Goal: Navigation & Orientation: Find specific page/section

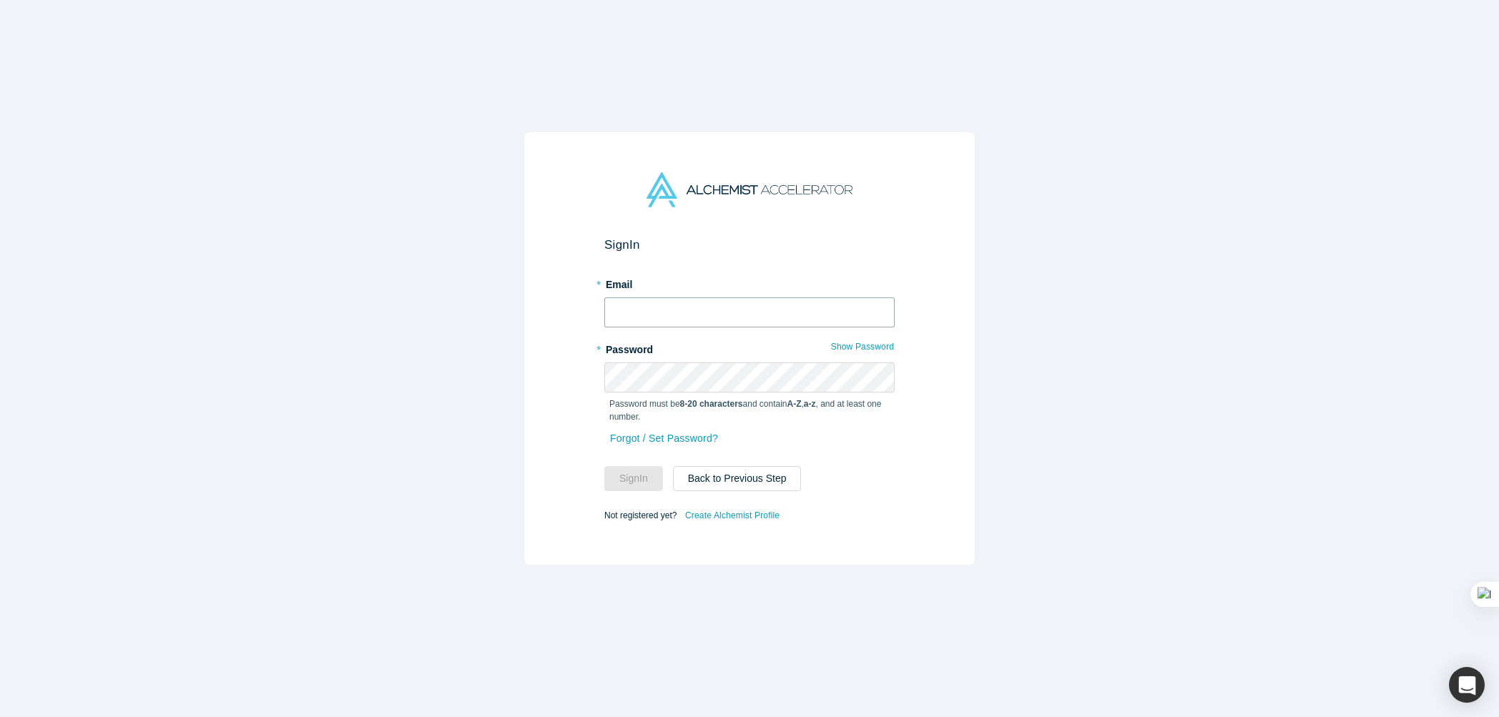
drag, startPoint x: 756, startPoint y: 308, endPoint x: 744, endPoint y: 325, distance: 20.6
click at [756, 308] on input "text" at bounding box center [749, 312] width 290 height 30
type input "[EMAIL_ADDRESS][DOMAIN_NAME]"
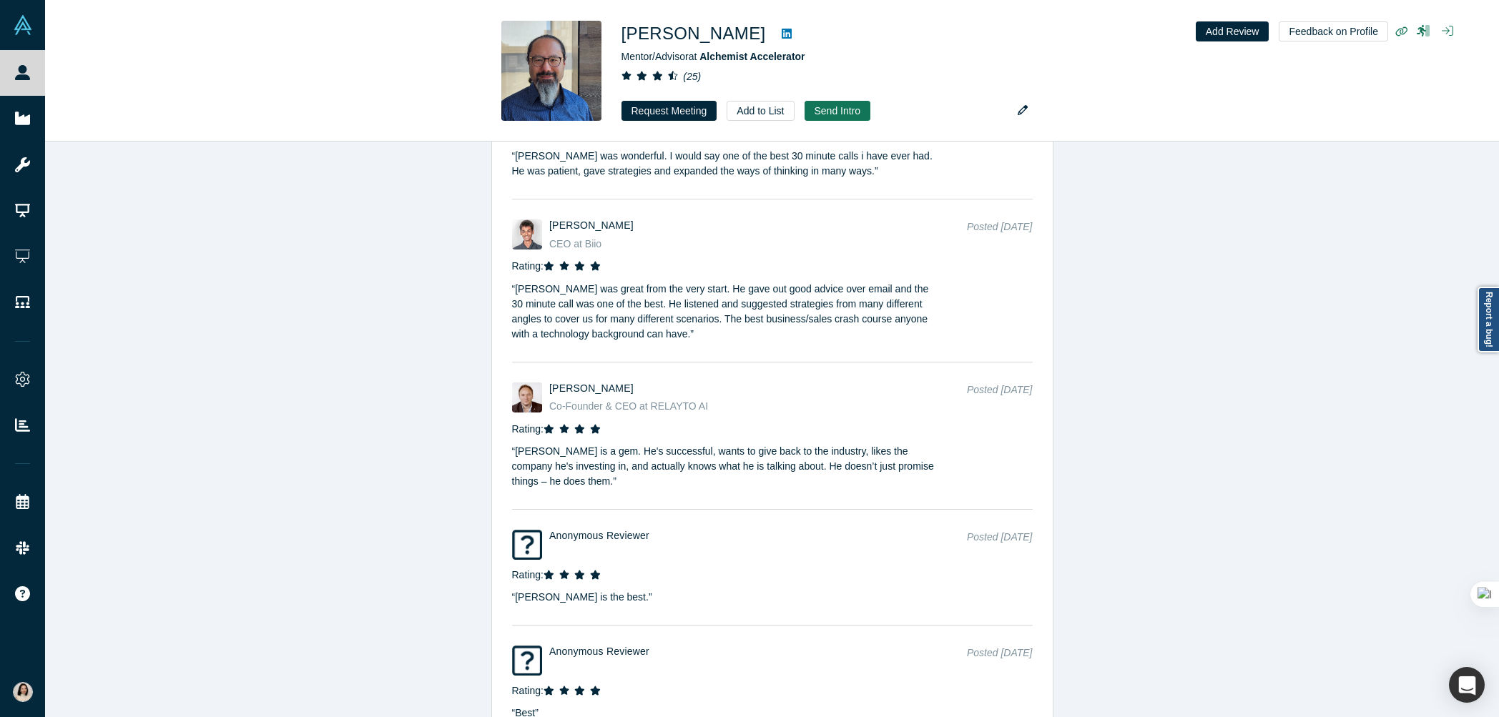
scroll to position [3143, 0]
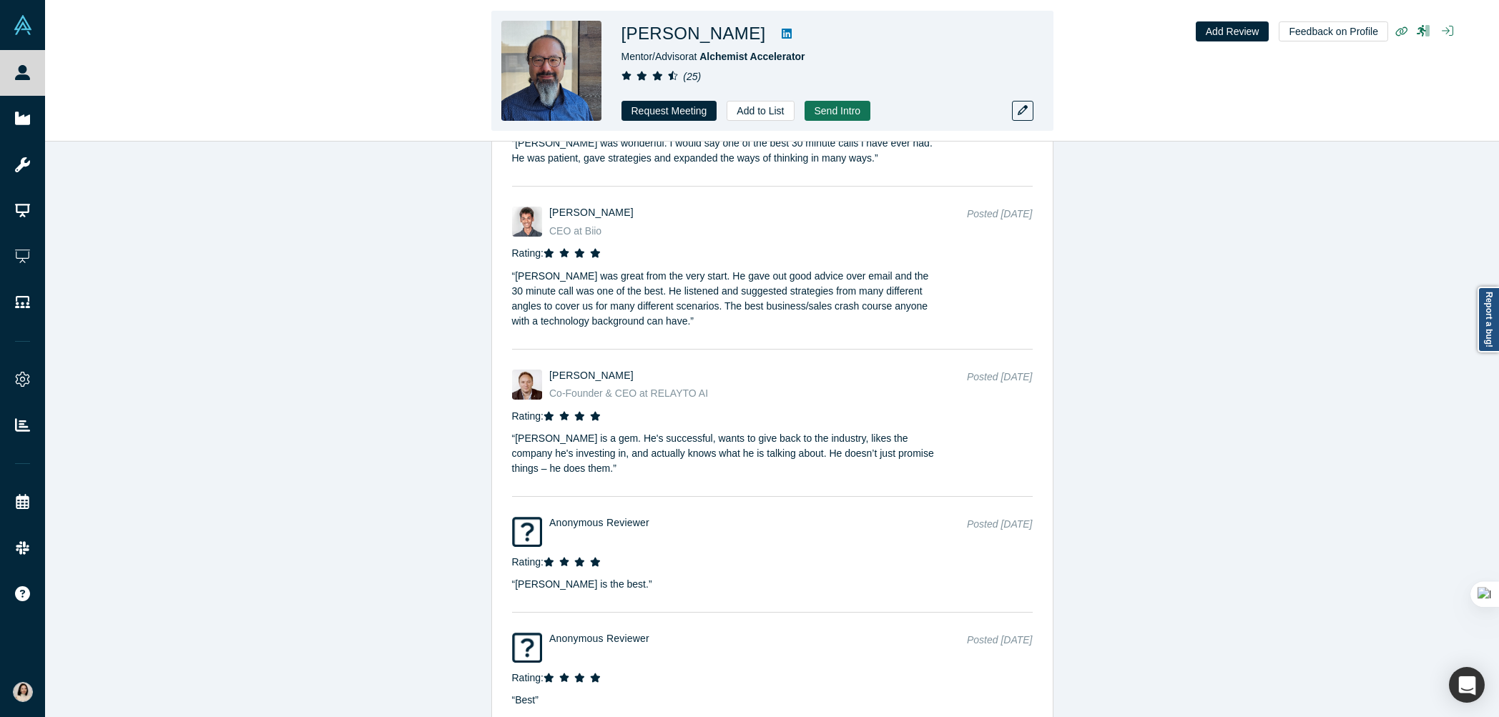
click at [781, 35] on icon at bounding box center [786, 34] width 10 height 10
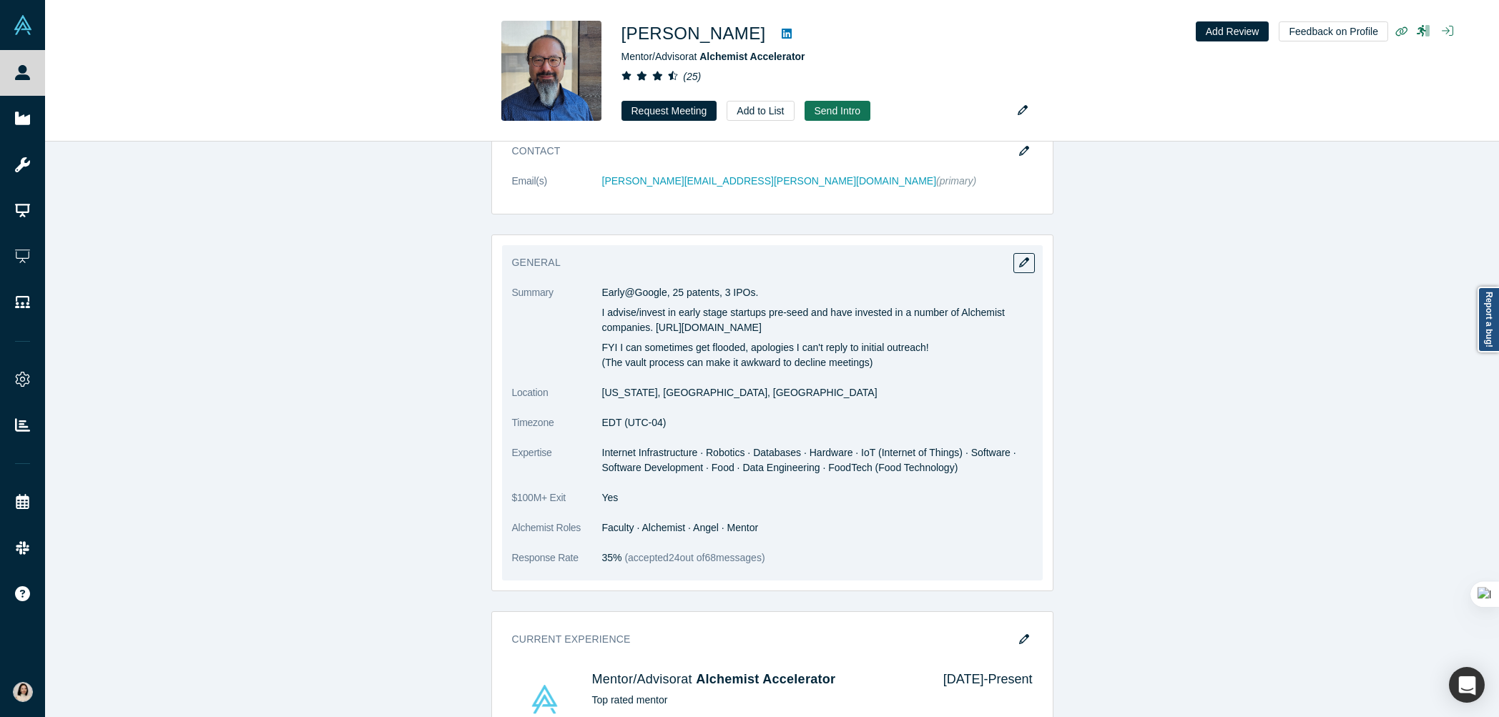
scroll to position [704, 0]
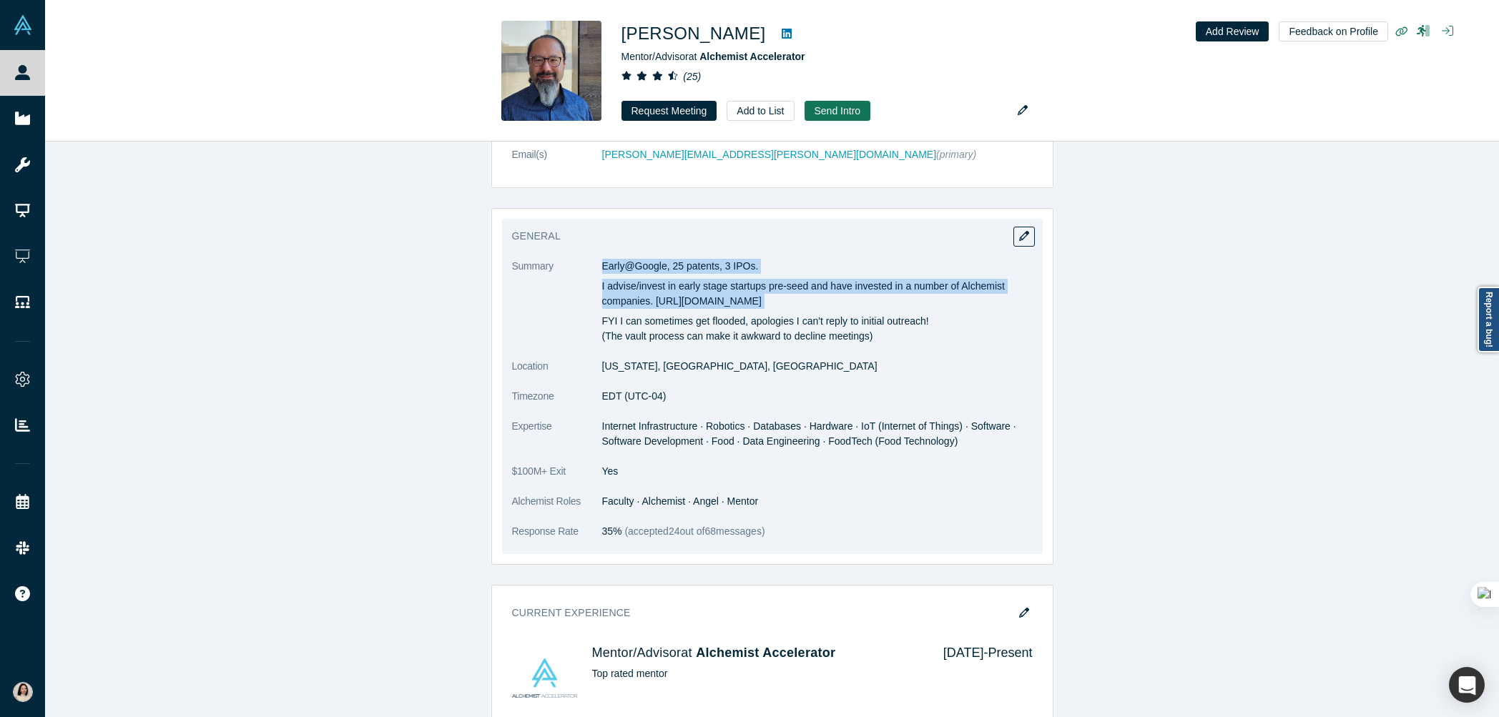
drag, startPoint x: 601, startPoint y: 265, endPoint x: 907, endPoint y: 312, distance: 309.6
click at [907, 312] on dl "Summary Early@Google, 25 patents, 3 IPOs. I advise/invest in early stage startu…" at bounding box center [772, 406] width 521 height 295
